Goal: Transaction & Acquisition: Purchase product/service

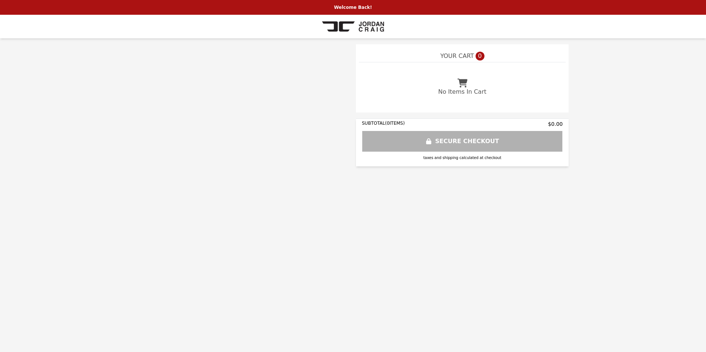
click at [360, 22] on img at bounding box center [353, 26] width 62 height 15
